Goal: Task Accomplishment & Management: Manage account settings

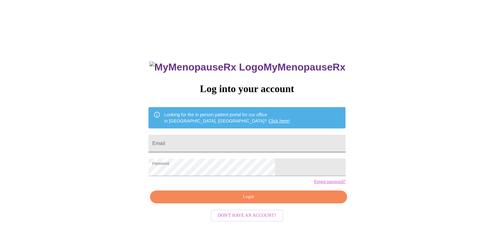
click at [213, 141] on input "Email" at bounding box center [246, 144] width 197 height 18
type input "[EMAIL_ADDRESS][PERSON_NAME][DOMAIN_NAME]"
click at [306, 203] on button "Login" at bounding box center [248, 196] width 197 height 13
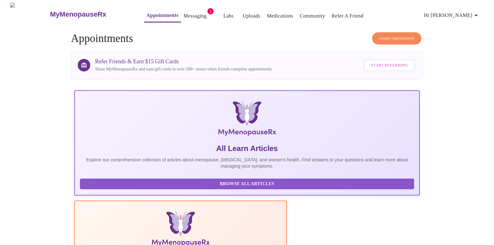
click at [181, 6] on span "Appointments Messaging 1 Labs Uploads Medications Community Refer a Friend Hi […" at bounding box center [308, 14] width 352 height 17
click at [189, 15] on link "Messaging" at bounding box center [194, 16] width 23 height 9
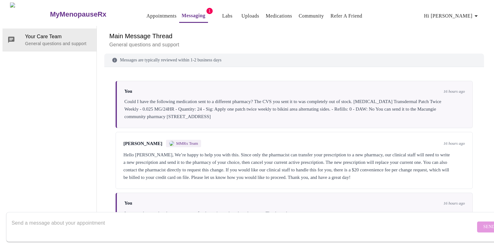
scroll to position [57, 0]
